Goal: Download file/media

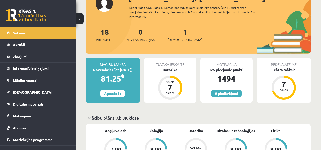
scroll to position [71, 0]
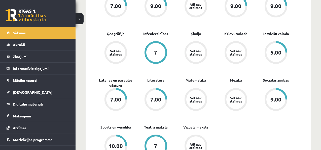
drag, startPoint x: 320, startPoint y: 147, endPoint x: 323, endPoint y: 147, distance: 2.6
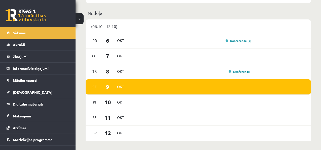
scroll to position [368, 0]
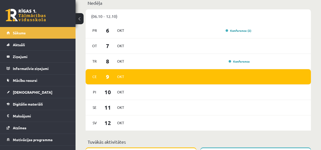
click at [96, 75] on span "Ce" at bounding box center [94, 77] width 11 height 8
drag, startPoint x: 108, startPoint y: 74, endPoint x: 187, endPoint y: 58, distance: 80.7
click at [187, 58] on div "Pr 6 Okt Konference (2) Ot 7 Okt Tr 8 Okt Konference Ce 9 Okt Pi 10 Okt Se 11 O…" at bounding box center [198, 77] width 225 height 108
click at [187, 58] on div "Konference" at bounding box center [191, 61] width 122 height 6
click at [214, 59] on div "Konference" at bounding box center [191, 61] width 122 height 6
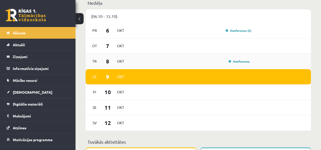
click at [213, 61] on div "Tr 8 Okt Konference" at bounding box center [198, 61] width 225 height 15
click at [179, 70] on div "Ce 9 Okt" at bounding box center [198, 76] width 225 height 15
click at [98, 73] on span "Ce" at bounding box center [94, 77] width 11 height 8
click at [244, 59] on div "Konference" at bounding box center [238, 61] width 25 height 5
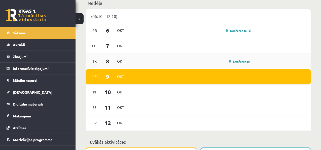
click at [244, 59] on link "Konference" at bounding box center [239, 61] width 21 height 4
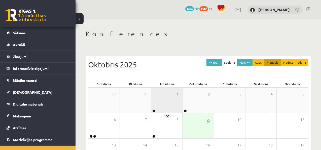
click at [170, 95] on div "1" at bounding box center [166, 99] width 31 height 25
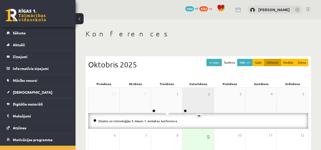
click at [202, 96] on div "2" at bounding box center [198, 99] width 31 height 25
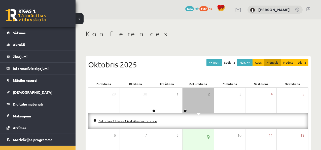
click at [123, 119] on link "Datorikas 9.klases 1.ieskaites konference" at bounding box center [127, 121] width 58 height 4
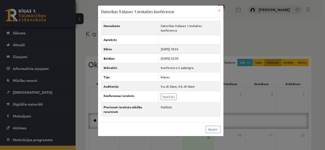
drag, startPoint x: 123, startPoint y: 119, endPoint x: 126, endPoint y: 133, distance: 14.4
click at [126, 133] on div "Datorikas 9.klases 1.ieskaites konference × Nosaukums Datorikas 9.klases 1.iesk…" at bounding box center [162, 75] width 325 height 150
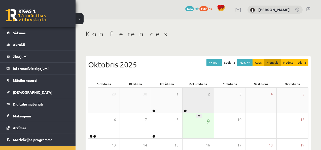
click at [193, 101] on div "2" at bounding box center [198, 99] width 31 height 25
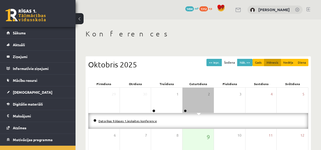
click at [130, 120] on link "Datorikas 9.klases 1.ieskaites konference" at bounding box center [127, 121] width 58 height 4
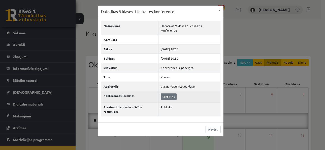
click at [163, 91] on td "Skatīties" at bounding box center [189, 96] width 62 height 11
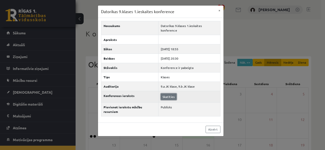
click at [163, 93] on link "Skatīties" at bounding box center [169, 96] width 16 height 7
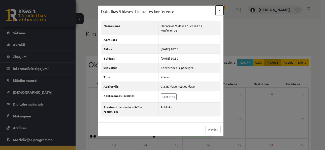
click at [220, 9] on button "×" at bounding box center [219, 11] width 8 height 10
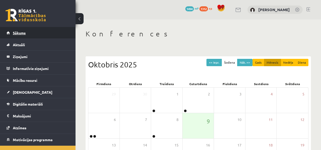
click at [27, 32] on link "Sākums" at bounding box center [38, 33] width 63 height 12
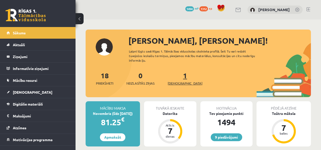
click at [176, 71] on link "1 Ieskaites" at bounding box center [185, 78] width 35 height 15
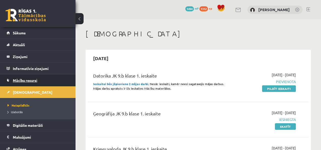
click at [18, 77] on link "Mācību resursi" at bounding box center [38, 80] width 63 height 12
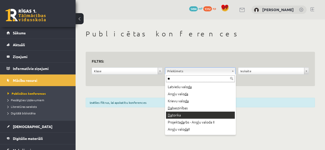
type input "**"
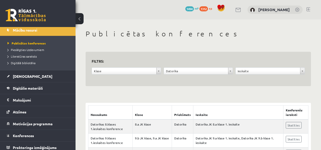
scroll to position [53, 0]
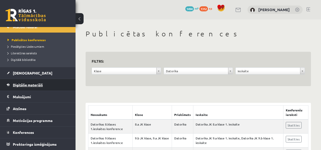
click at [20, 83] on span "Digitālie materiāli" at bounding box center [28, 84] width 30 height 5
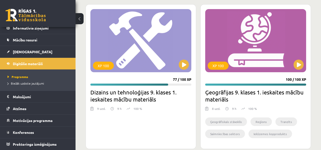
scroll to position [994, 0]
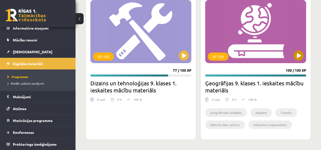
click at [296, 8] on div "XP 100" at bounding box center [255, 31] width 101 height 63
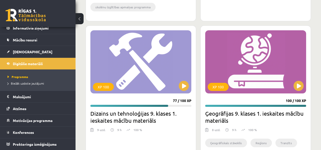
scroll to position [954, 0]
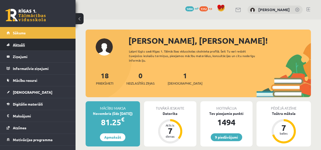
click at [21, 43] on span "Aktuāli" at bounding box center [19, 44] width 12 height 5
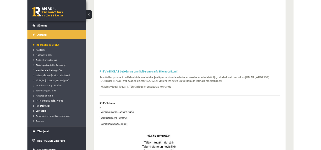
scroll to position [88, 0]
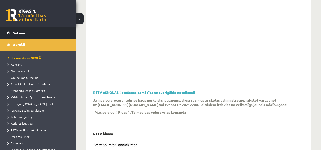
click at [40, 38] on link "Sākums" at bounding box center [38, 33] width 63 height 12
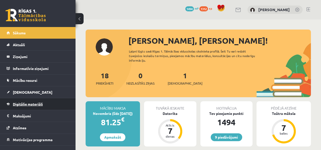
click at [37, 107] on link "Digitālie materiāli" at bounding box center [38, 104] width 63 height 12
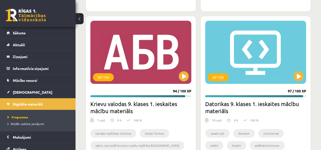
scroll to position [830, 0]
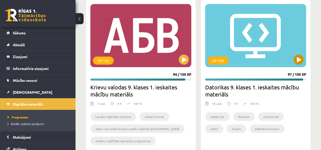
click at [295, 53] on div "XP 100" at bounding box center [255, 35] width 101 height 63
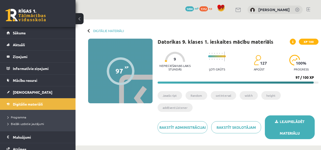
click at [295, 132] on link "Lejupielādēt materiālu" at bounding box center [290, 127] width 50 height 24
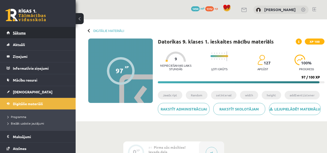
click at [17, 37] on link "Sākums" at bounding box center [38, 33] width 63 height 12
